Goal: Information Seeking & Learning: Compare options

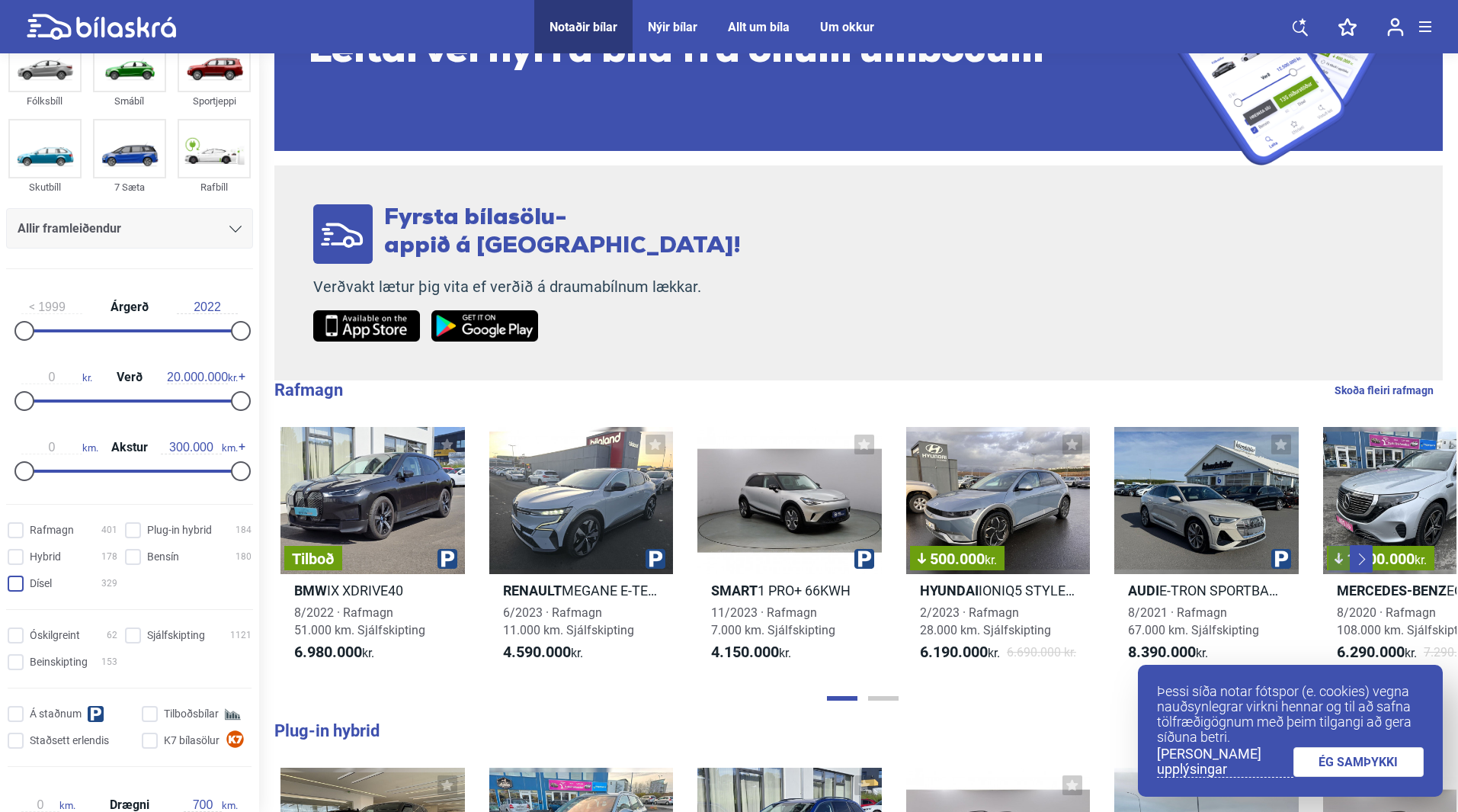
scroll to position [76, 0]
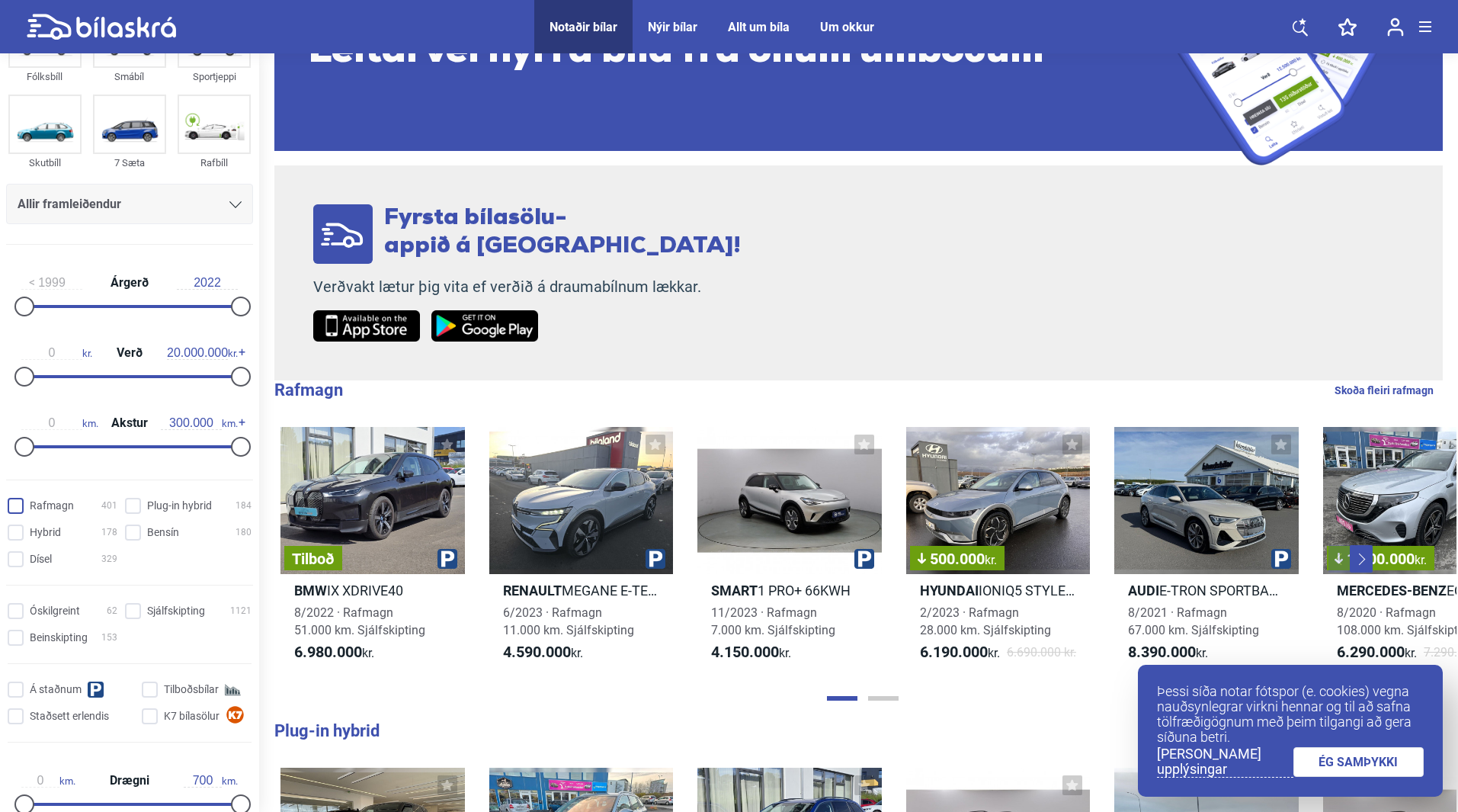
click at [16, 503] on input "Rafmagn 401" at bounding box center [65, 507] width 110 height 16
checkbox input "true"
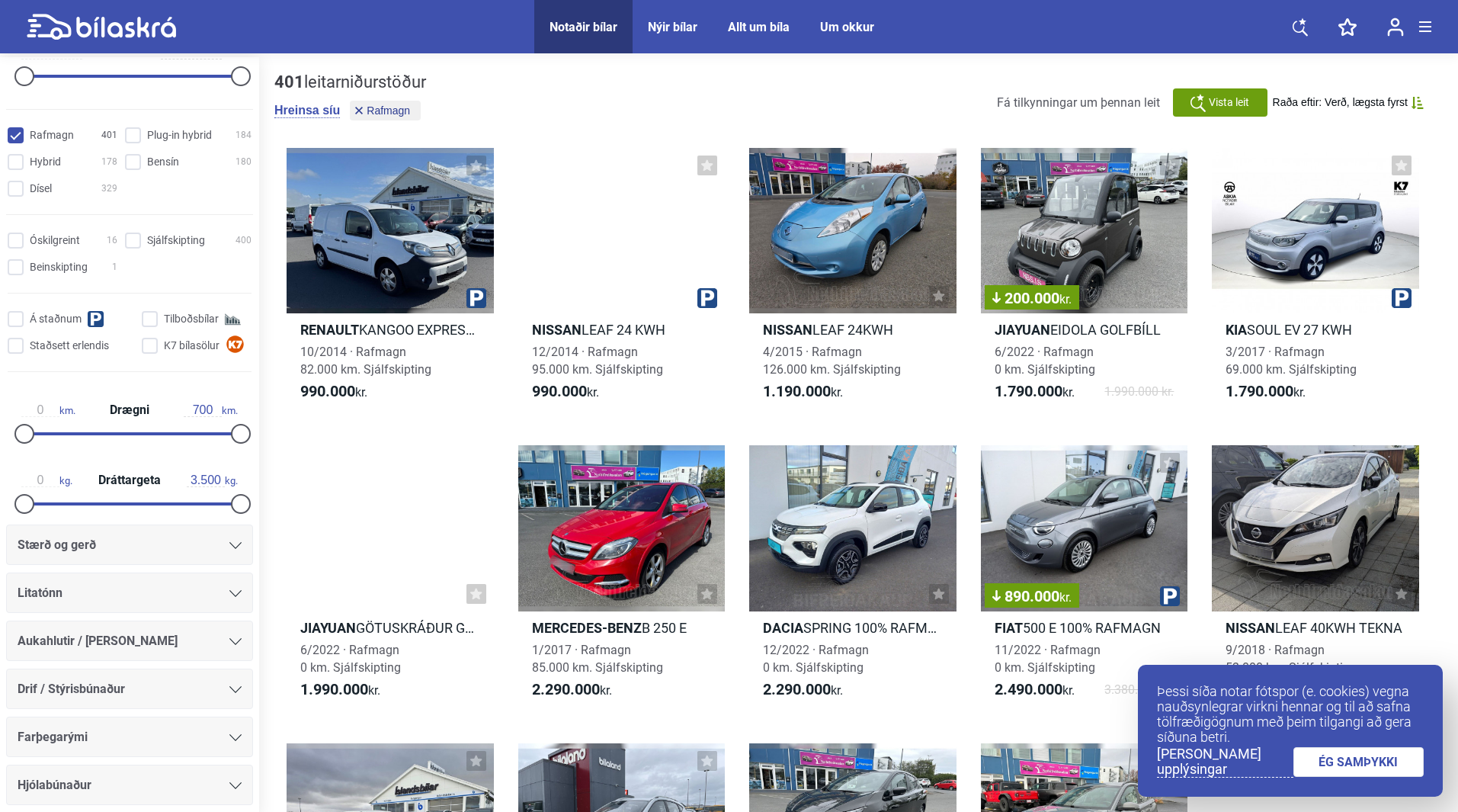
scroll to position [516, 0]
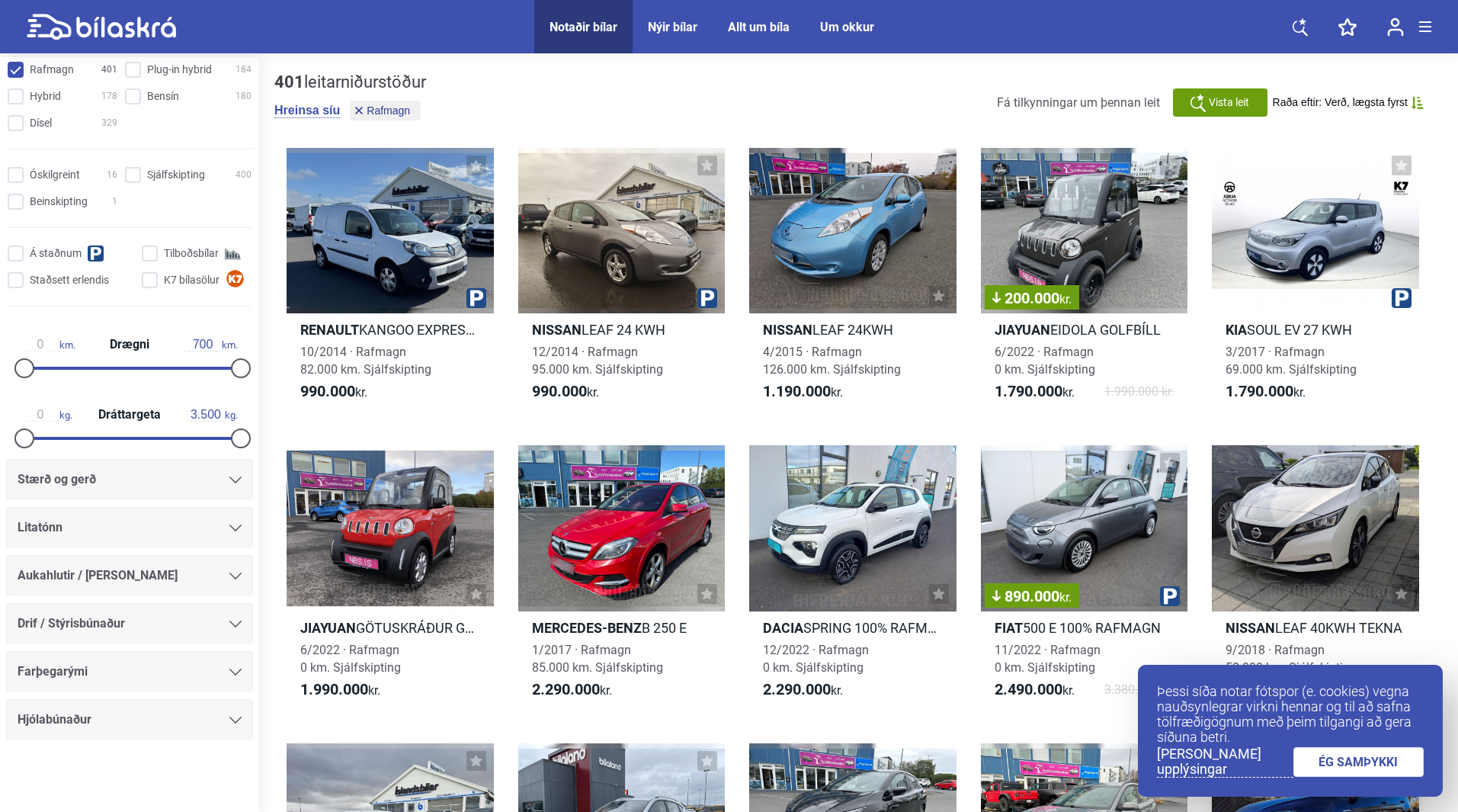
click at [1371, 757] on link "ÉG SAMÞYKKI" at bounding box center [1359, 762] width 131 height 29
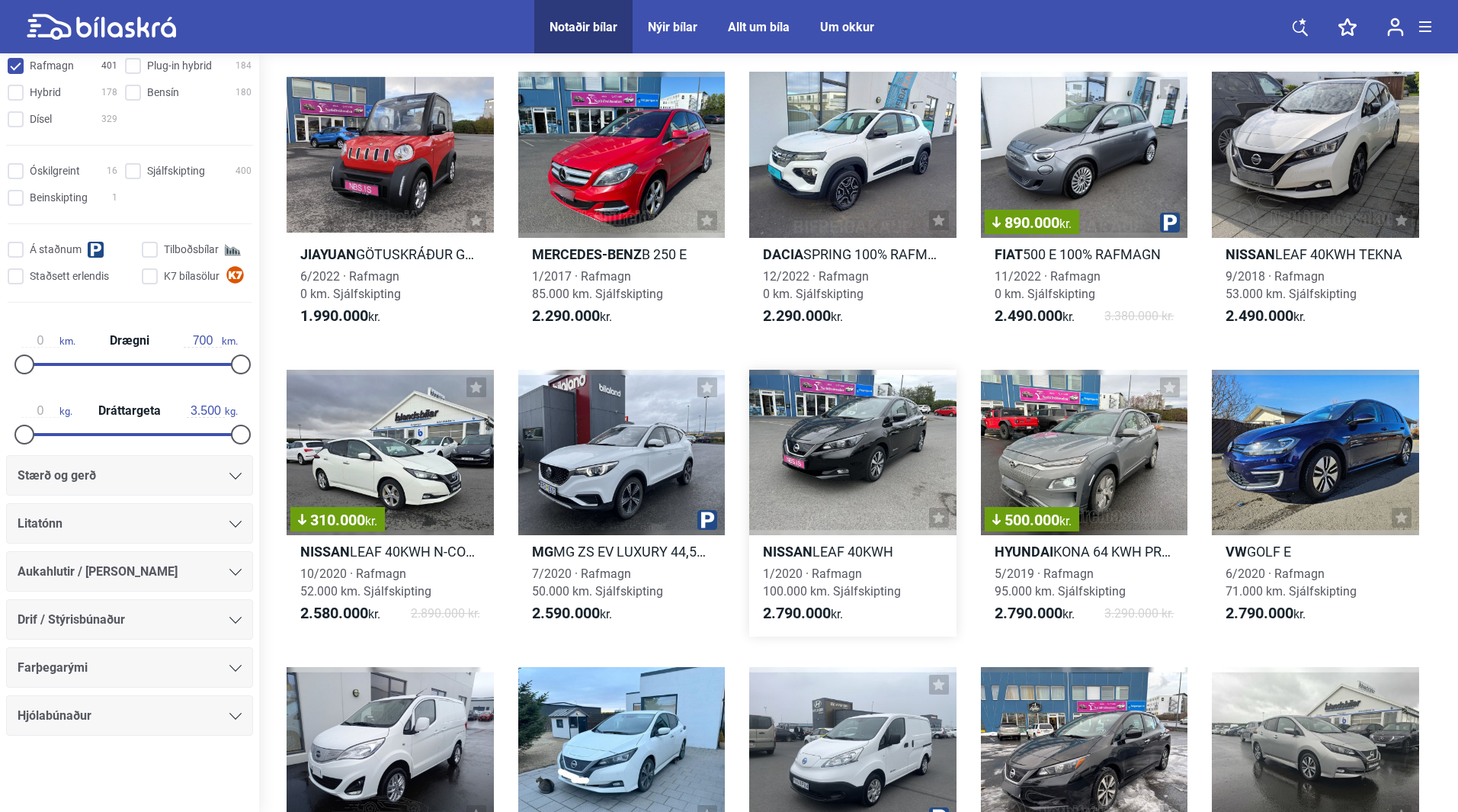
scroll to position [381, 0]
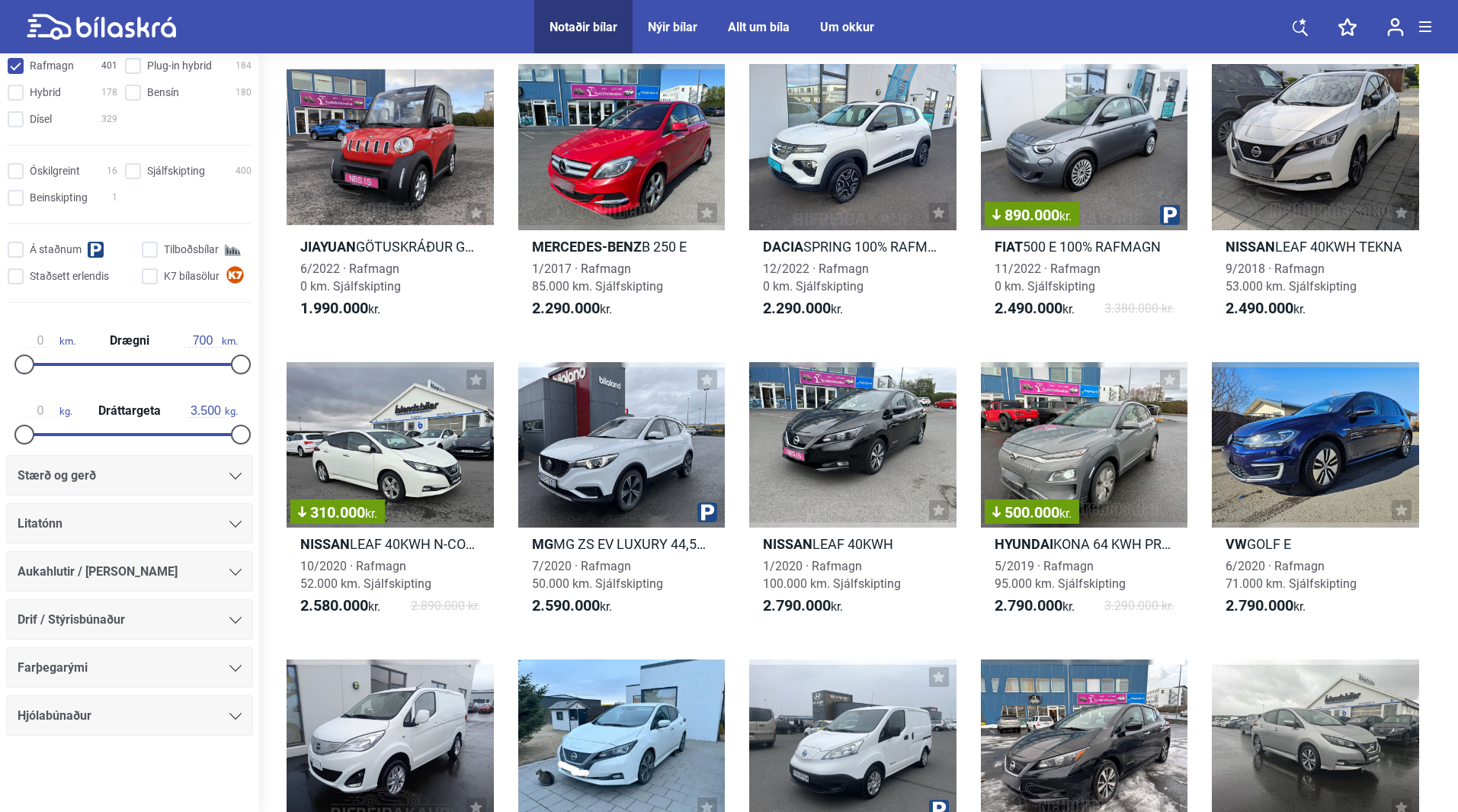
click at [230, 479] on div at bounding box center [236, 475] width 12 height 12
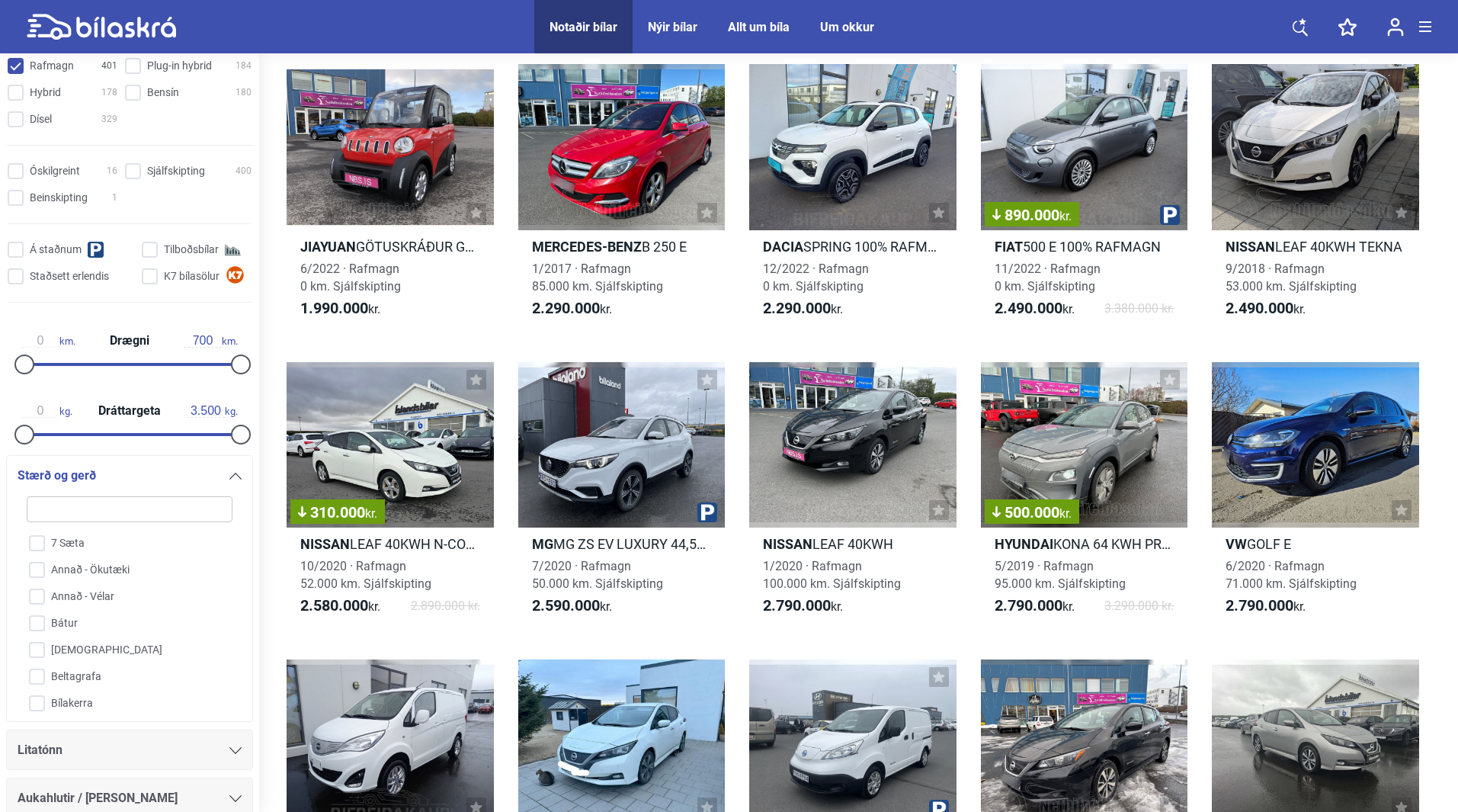
click at [230, 479] on div at bounding box center [236, 475] width 12 height 12
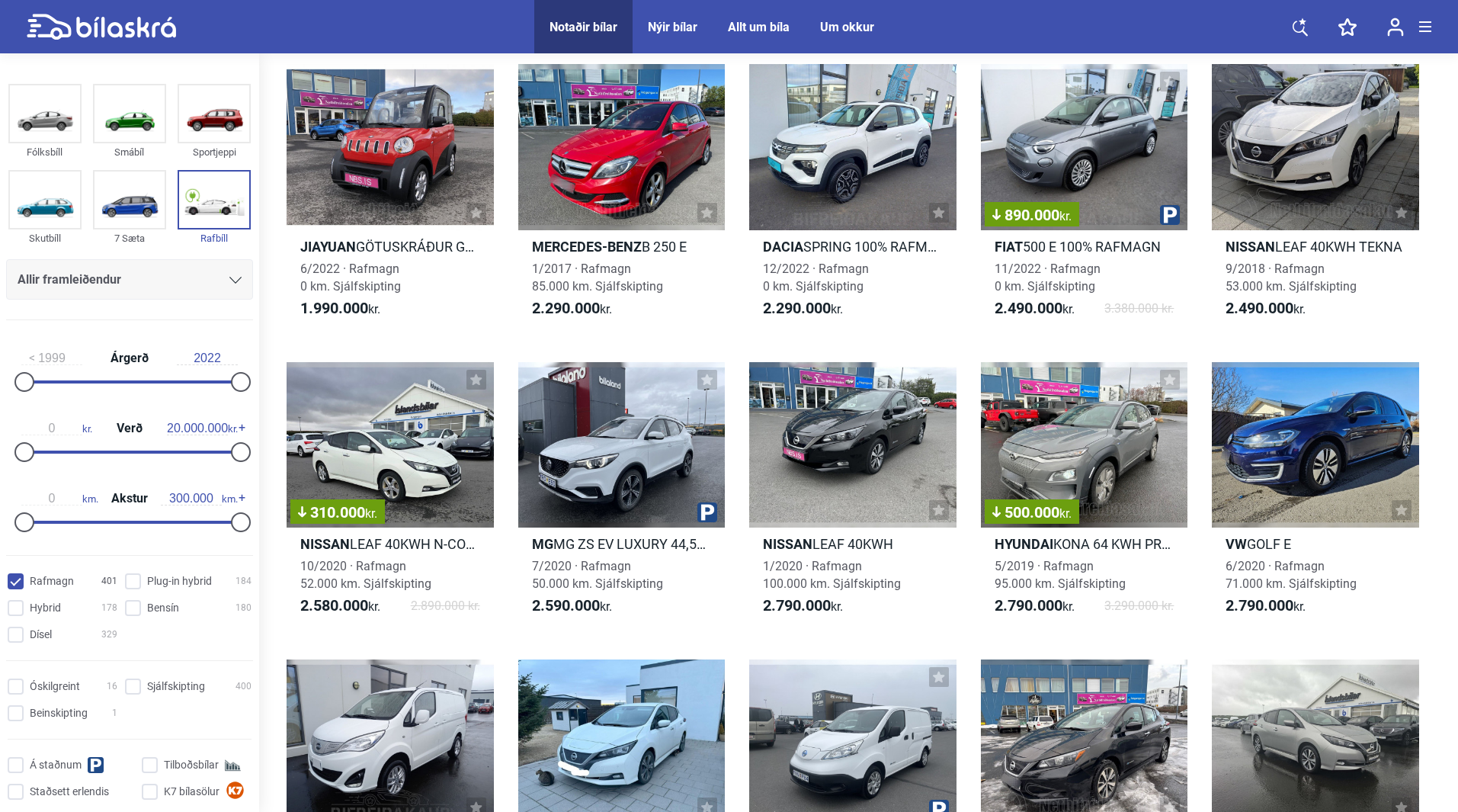
scroll to position [0, 0]
click at [230, 282] on icon at bounding box center [236, 280] width 12 height 7
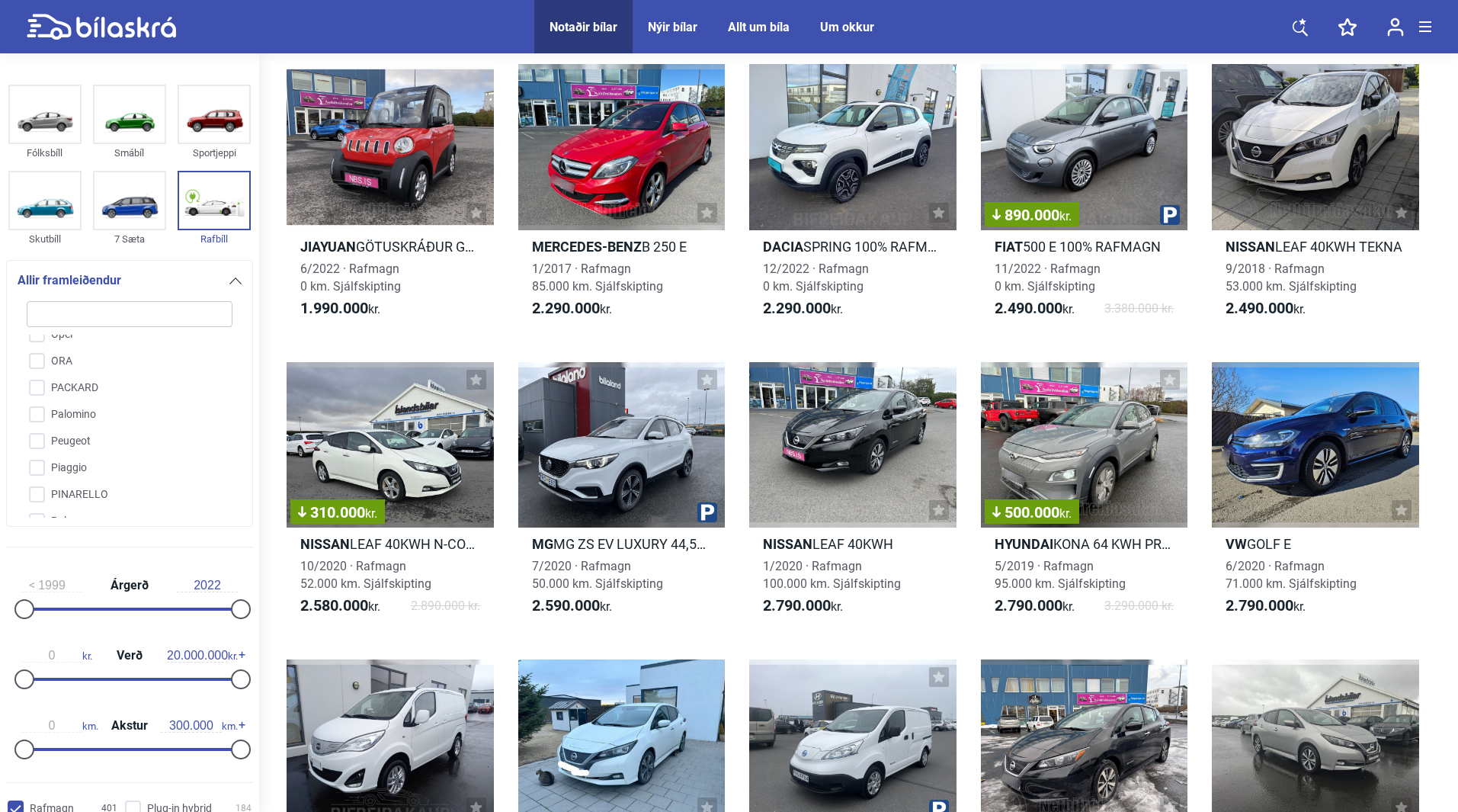
scroll to position [2791, 0]
click at [35, 512] on input "Polestar" at bounding box center [120, 525] width 208 height 27
checkbox input "true"
